Goal: Transaction & Acquisition: Book appointment/travel/reservation

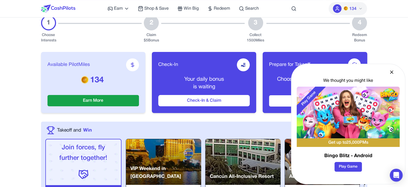
scroll to position [81, 0]
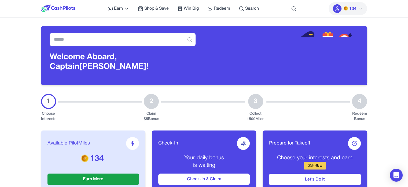
scroll to position [27, 0]
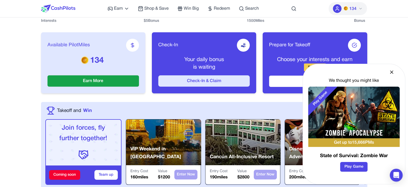
scroll to position [107, 0]
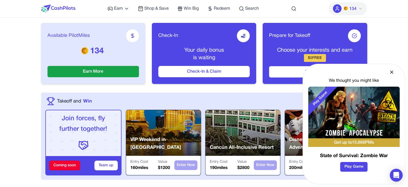
click at [387, 12] on nav "Earn Play Games Enjoy fun games and earn Try New App Test new app for rewards T…" at bounding box center [204, 8] width 408 height 17
click at [360, 12] on button "134" at bounding box center [348, 8] width 38 height 13
click at [393, 71] on icon at bounding box center [392, 72] width 3 height 3
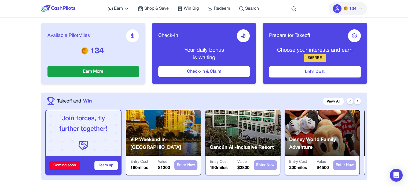
click at [361, 8] on icon at bounding box center [361, 8] width 4 height 4
click at [360, 8] on icon at bounding box center [361, 8] width 2 height 1
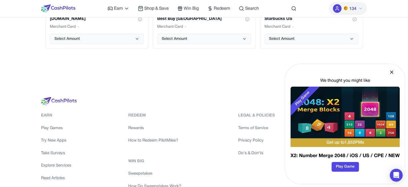
scroll to position [1227, 0]
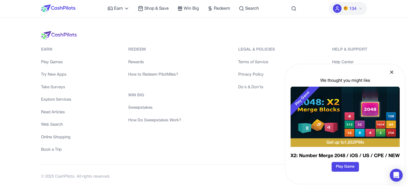
click at [50, 150] on link "Book a Trip" at bounding box center [56, 149] width 30 height 6
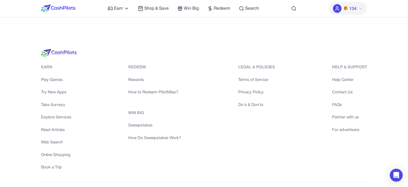
scroll to position [1200, 0]
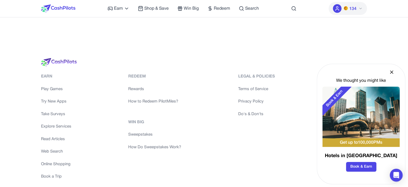
click at [393, 72] on icon at bounding box center [391, 71] width 5 height 5
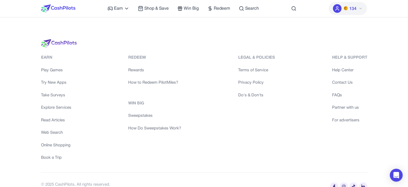
scroll to position [1227, 0]
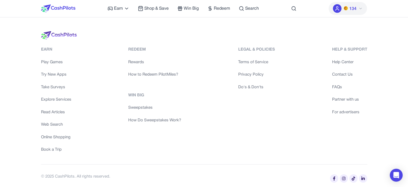
click at [336, 176] on link at bounding box center [334, 178] width 8 height 8
click at [343, 176] on icon at bounding box center [343, 178] width 3 height 4
click at [352, 177] on icon at bounding box center [353, 178] width 3 height 4
click at [362, 174] on link at bounding box center [363, 178] width 8 height 8
click at [392, 6] on nav "Earn Play Games Enjoy fun games and earn Try New App Test new app for rewards T…" at bounding box center [204, 8] width 408 height 17
